Goal: Navigation & Orientation: Find specific page/section

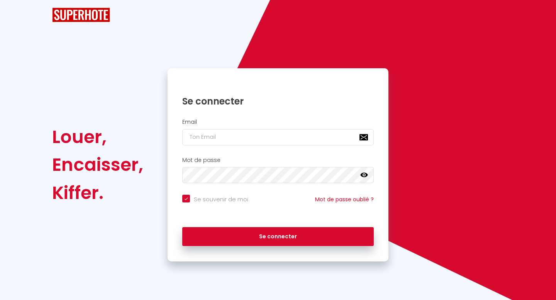
checkbox input "true"
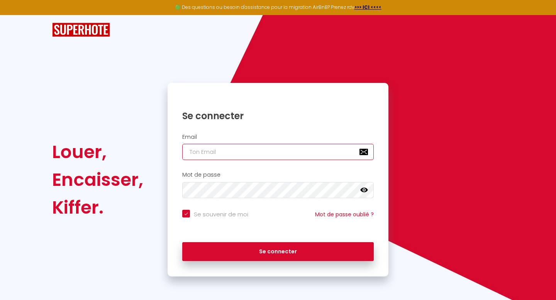
click at [256, 152] on input "email" at bounding box center [278, 152] width 192 height 16
type input "[EMAIL_ADDRESS][DOMAIN_NAME]"
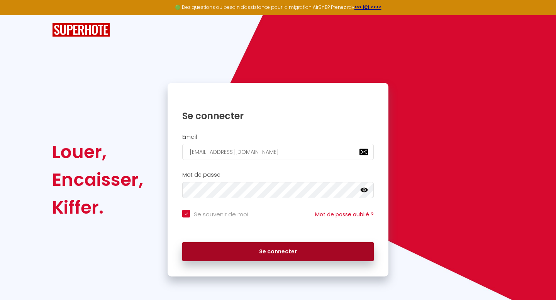
click at [330, 250] on button "Se connecter" at bounding box center [278, 252] width 192 height 19
checkbox input "true"
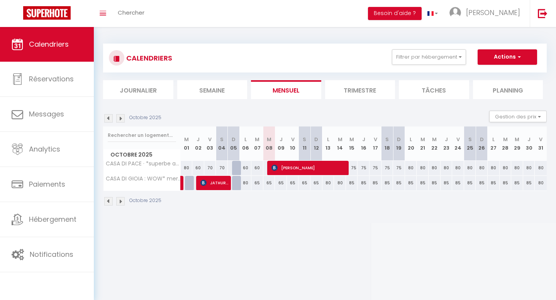
click at [346, 95] on li "Trimestre" at bounding box center [360, 89] width 70 height 19
